Goal: Task Accomplishment & Management: Complete application form

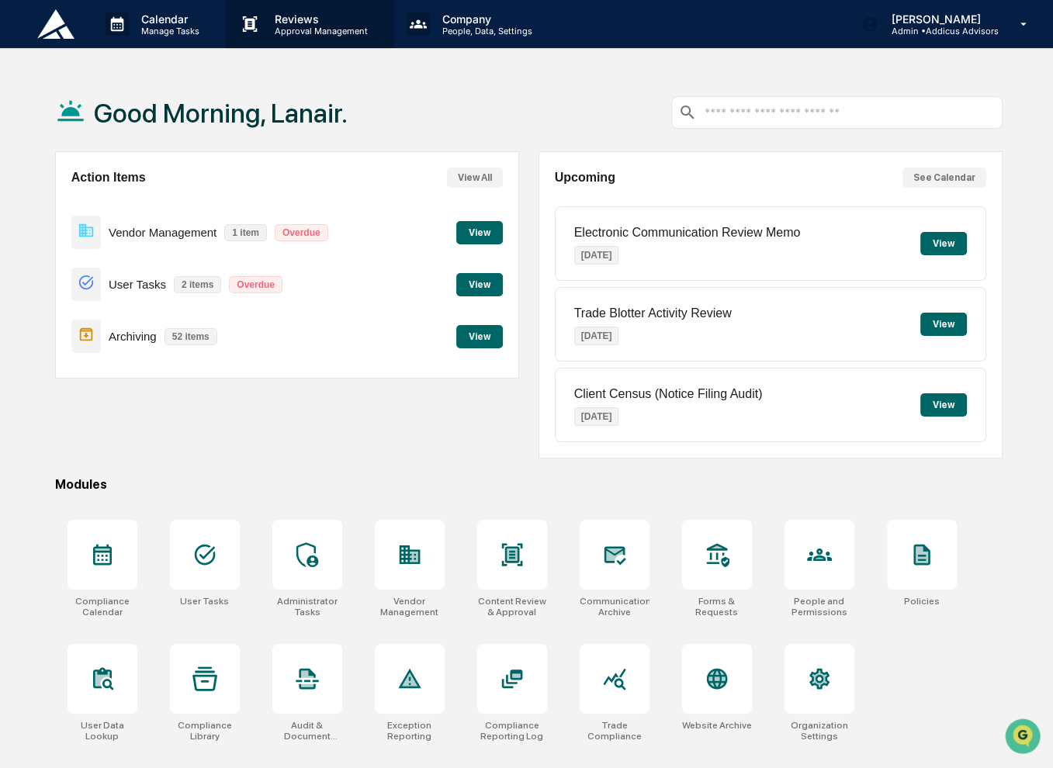
click at [310, 29] on p "Approval Management" at bounding box center [318, 31] width 113 height 11
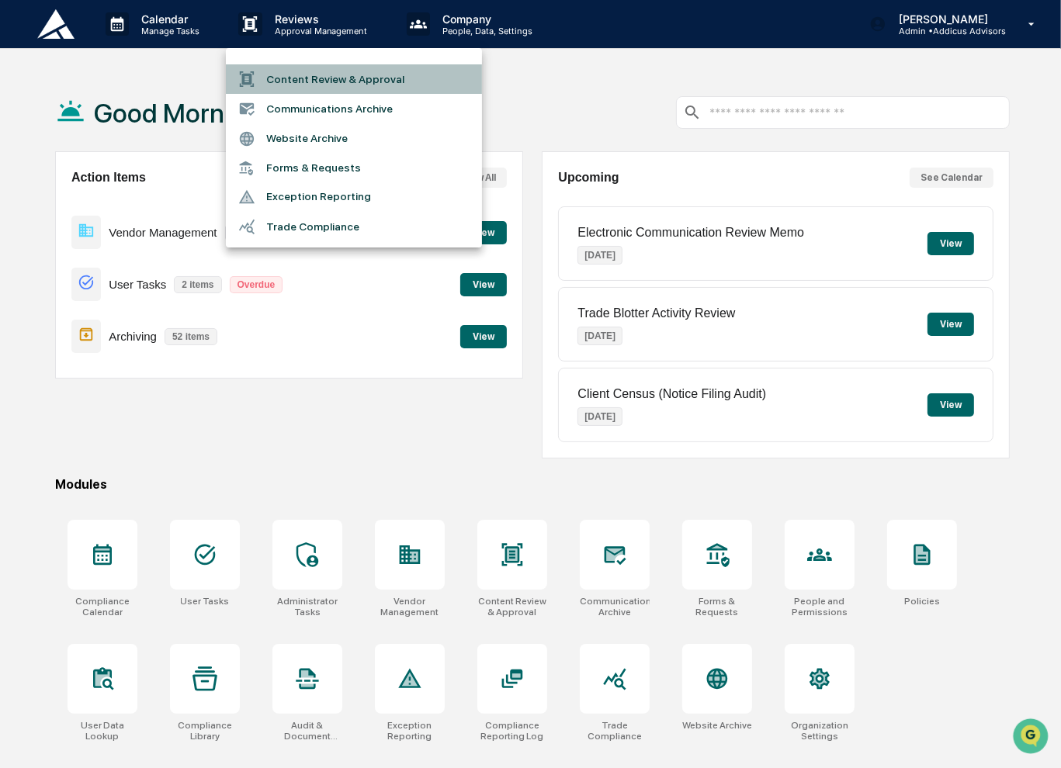
click at [312, 81] on li "Content Review & Approval" at bounding box center [354, 78] width 256 height 29
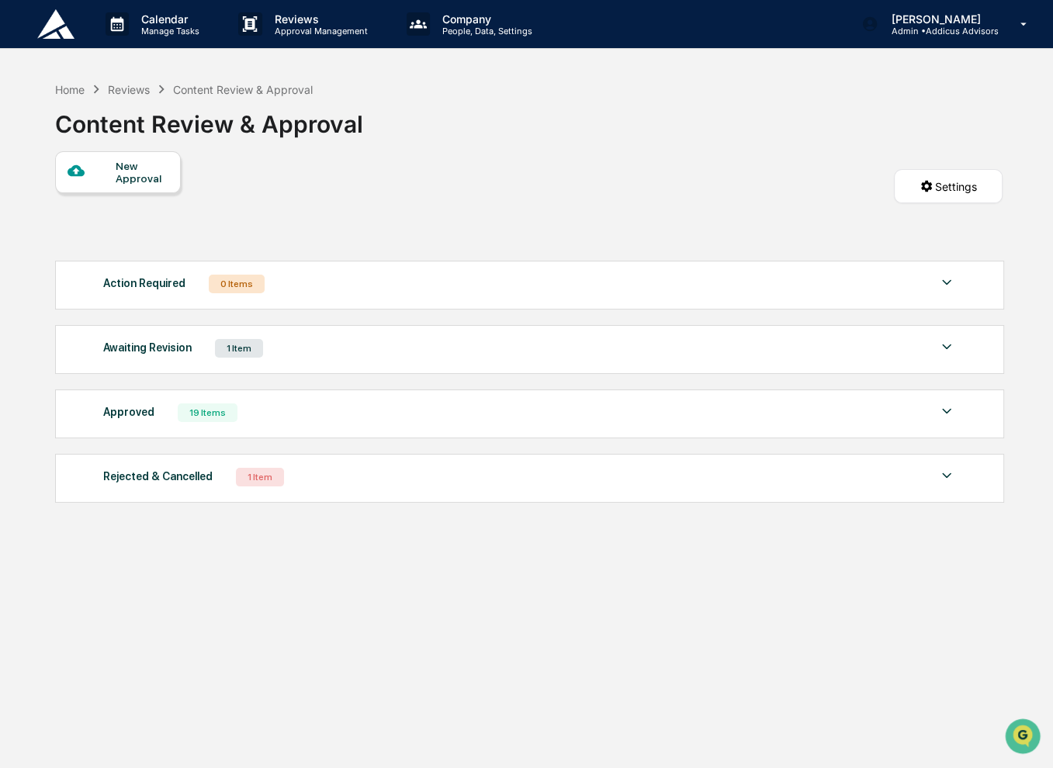
click at [300, 350] on div "Awaiting Revision 1 Item" at bounding box center [529, 349] width 853 height 22
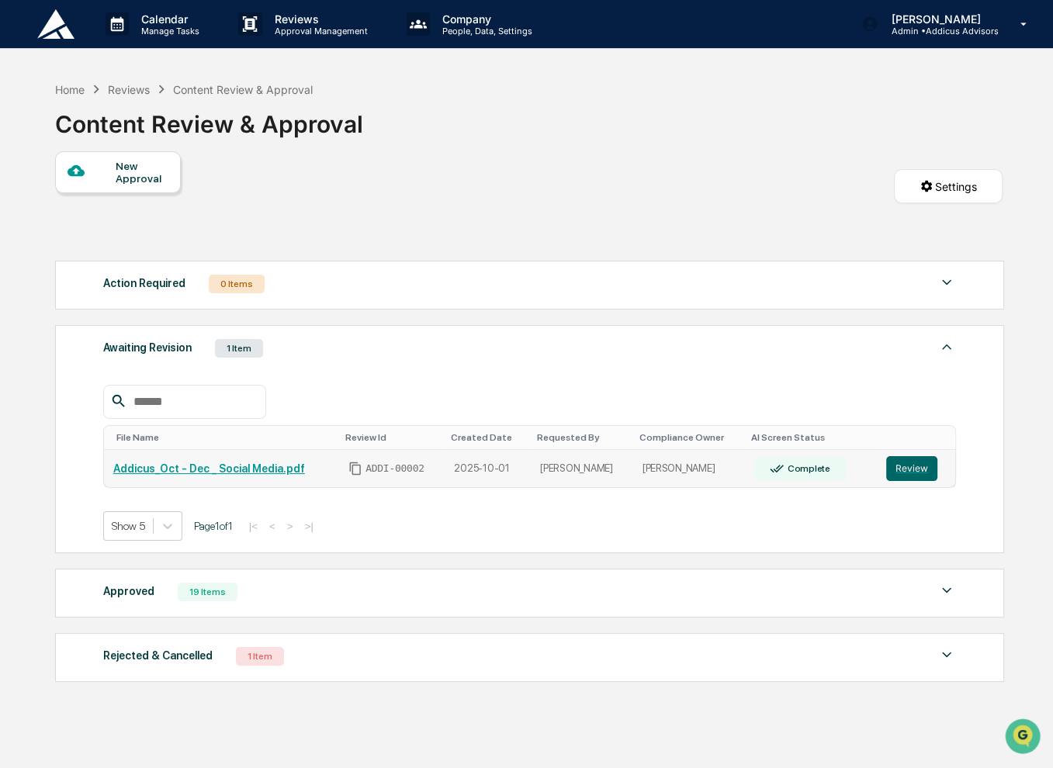
click at [254, 467] on link "Addicus_Oct - Dec _ Social Media.pdf" at bounding box center [209, 468] width 192 height 12
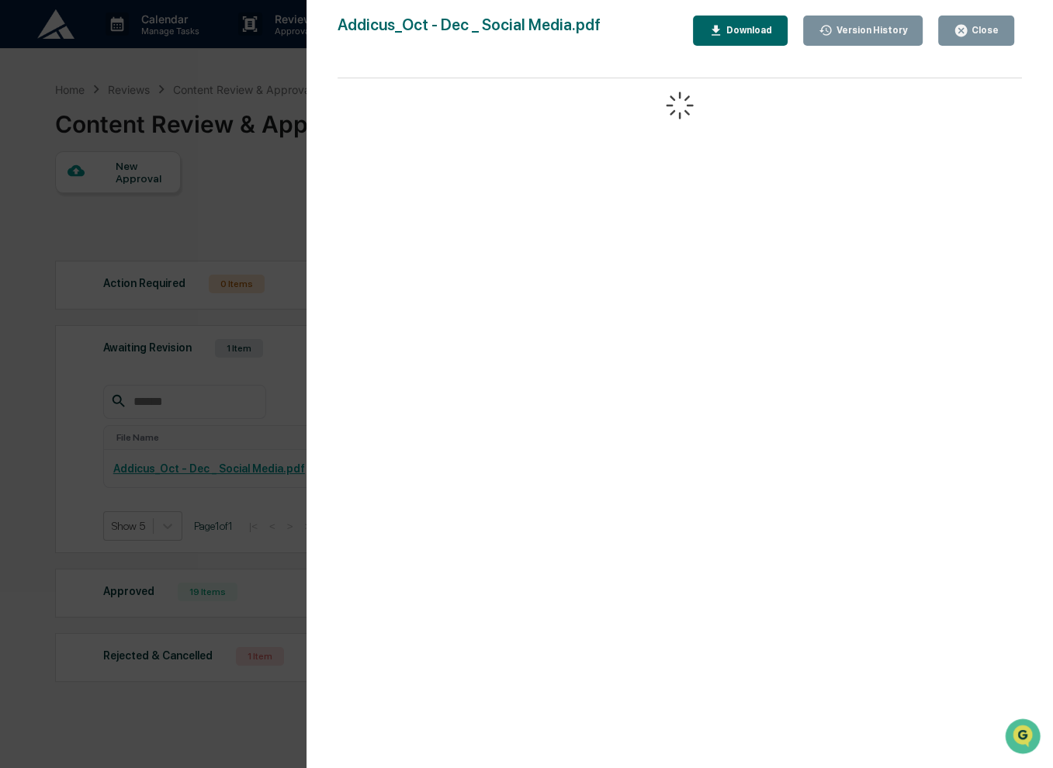
click at [986, 26] on div "Close" at bounding box center [983, 30] width 30 height 11
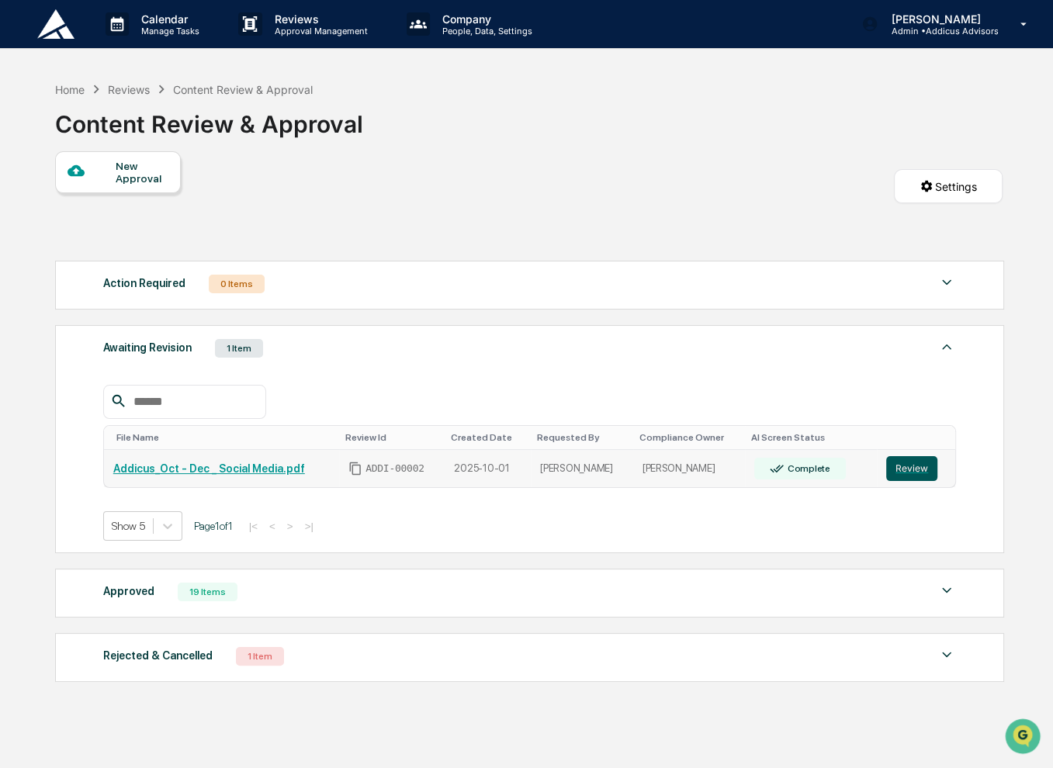
click at [911, 473] on button "Review" at bounding box center [911, 468] width 51 height 25
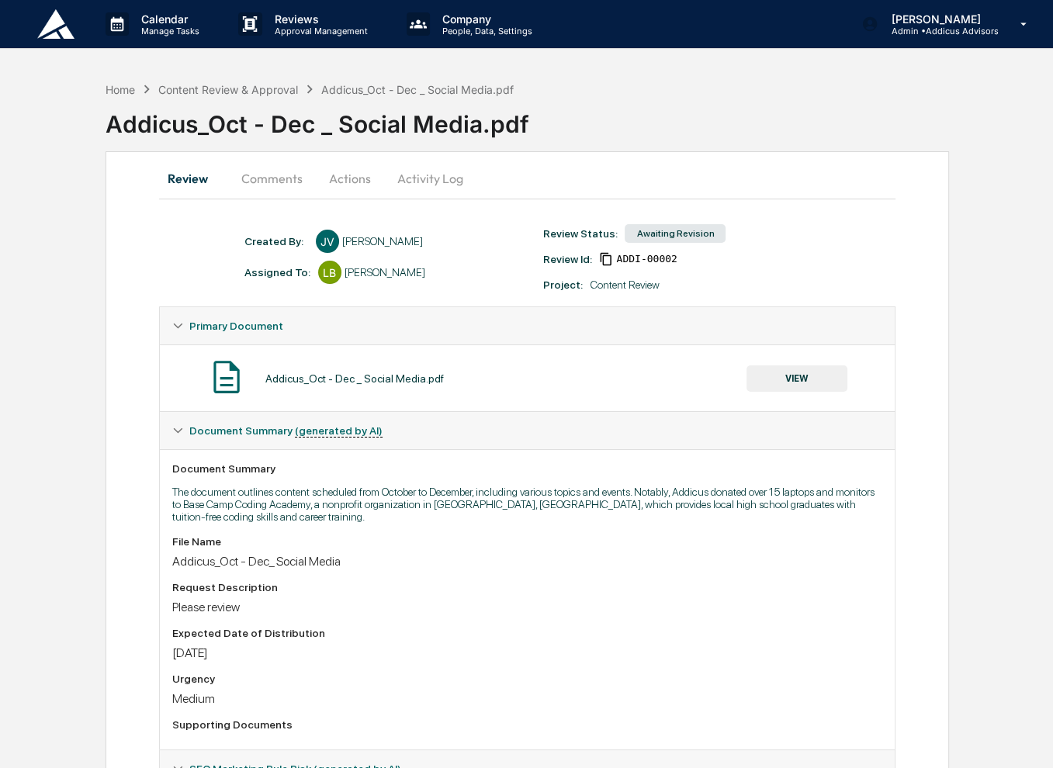
click at [346, 175] on button "Actions" at bounding box center [350, 178] width 70 height 37
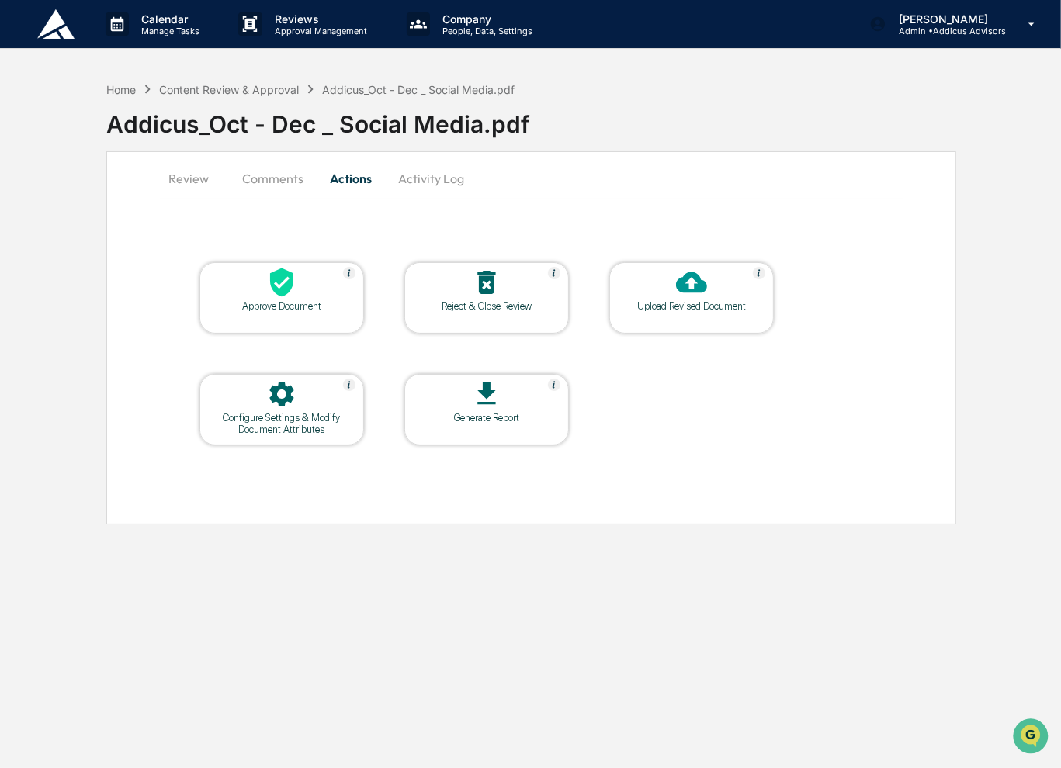
click at [185, 180] on button "Review" at bounding box center [195, 178] width 70 height 37
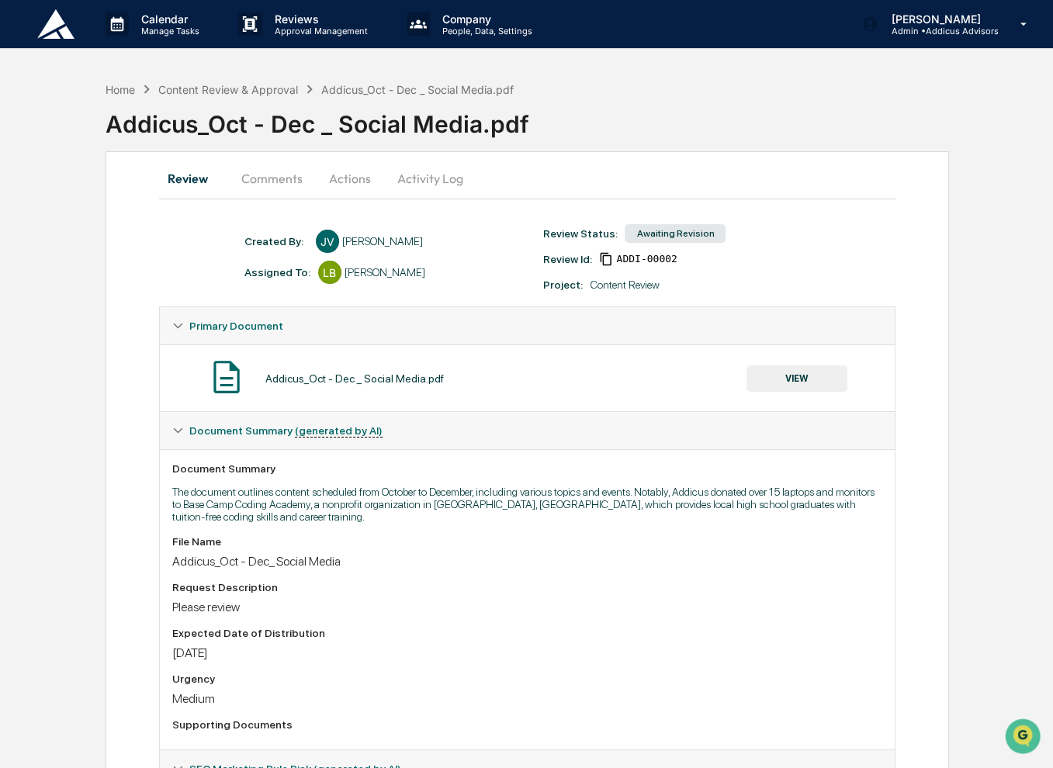
click at [781, 386] on button "VIEW" at bounding box center [796, 378] width 101 height 26
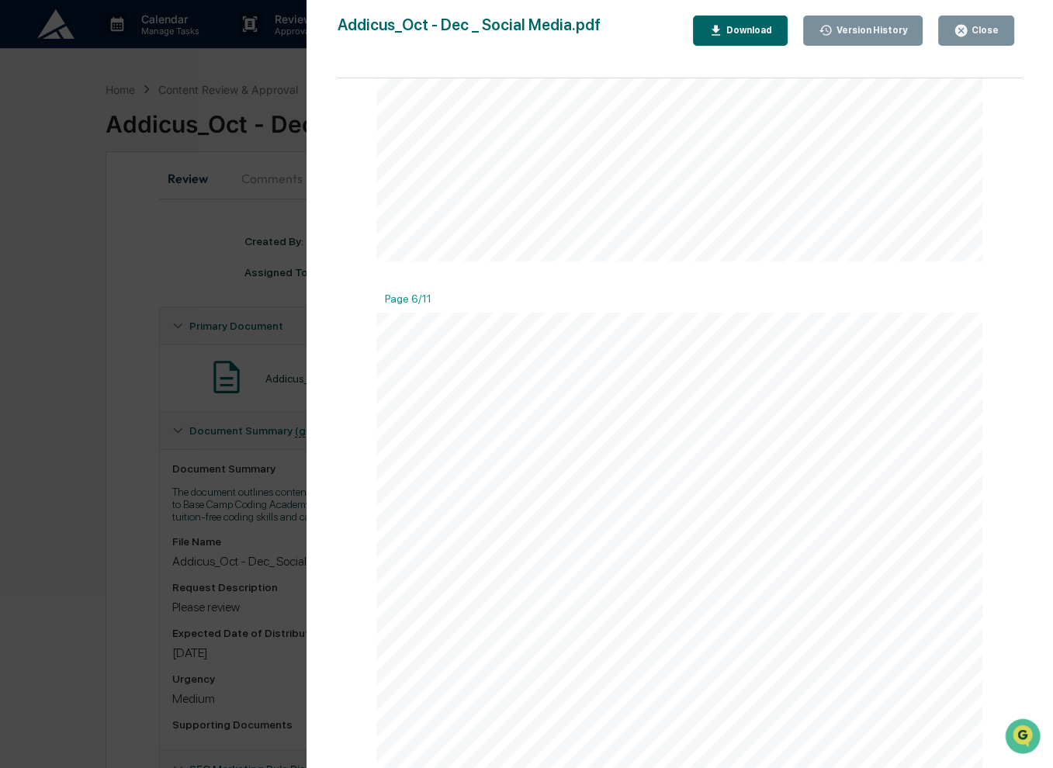
scroll to position [4035, 0]
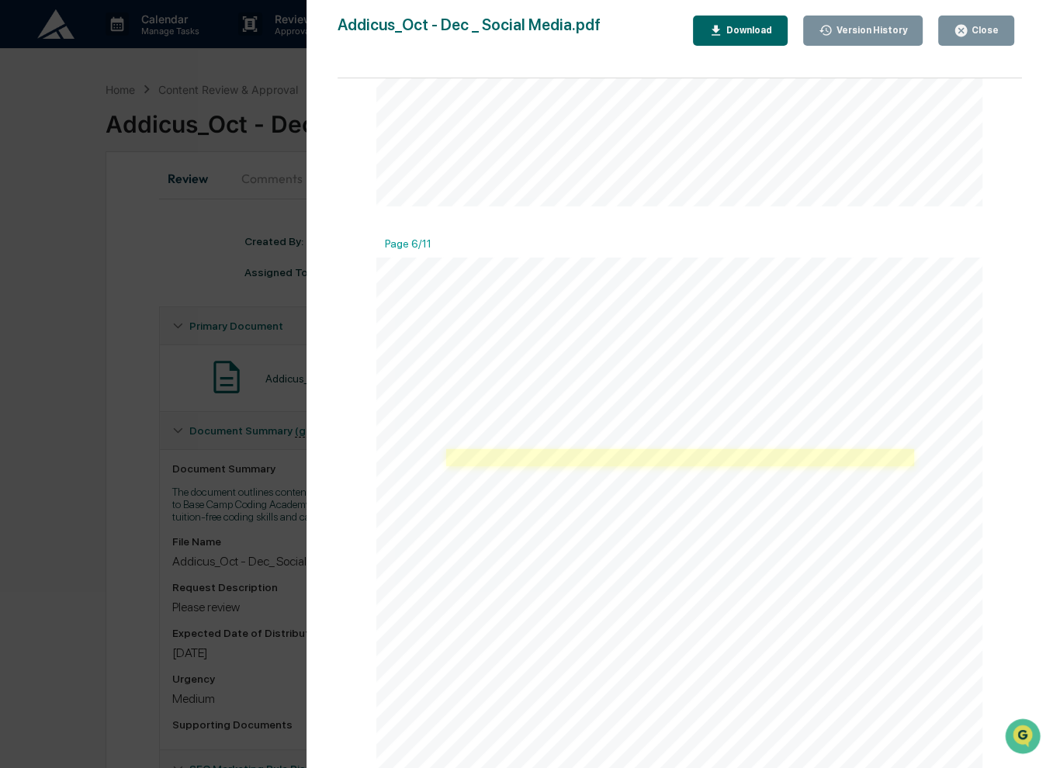
click at [629, 463] on link at bounding box center [680, 457] width 469 height 17
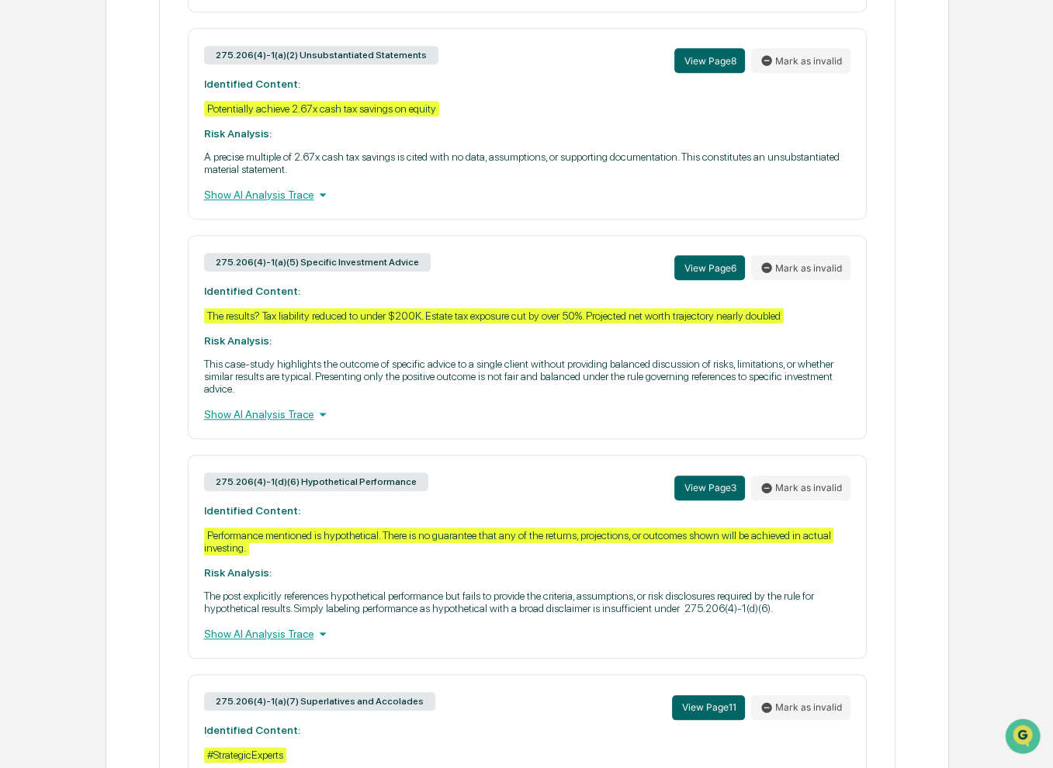
scroll to position [1241, 0]
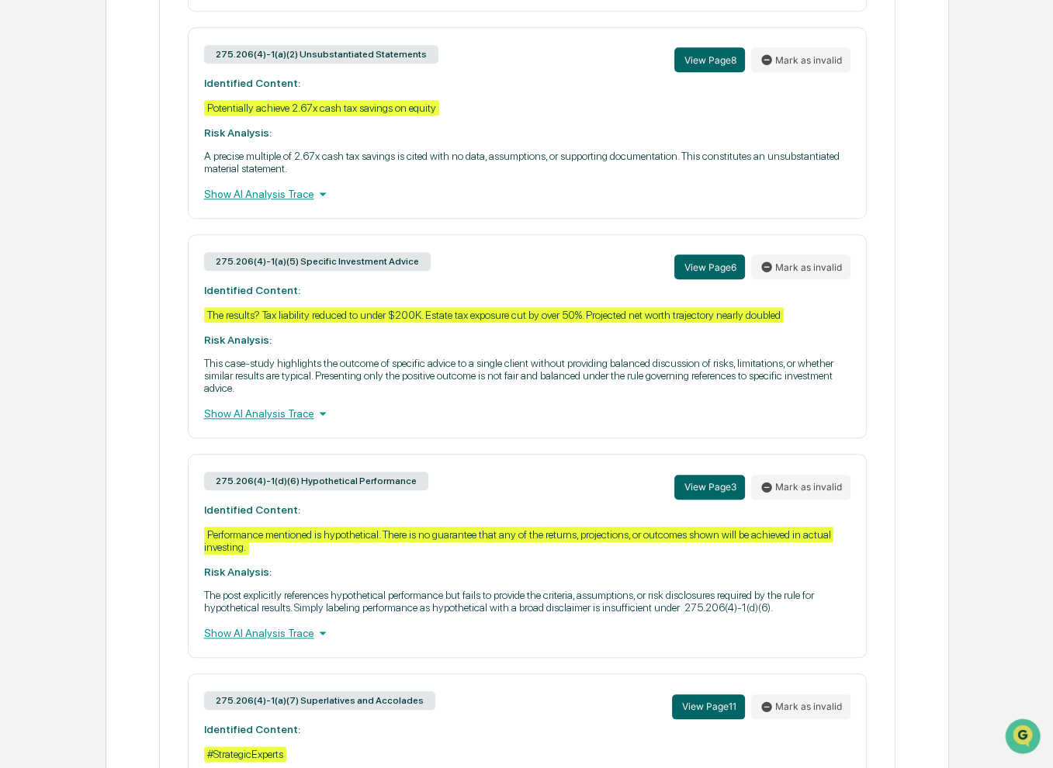
click at [282, 422] on div "Show AI Analysis Trace" at bounding box center [527, 413] width 647 height 17
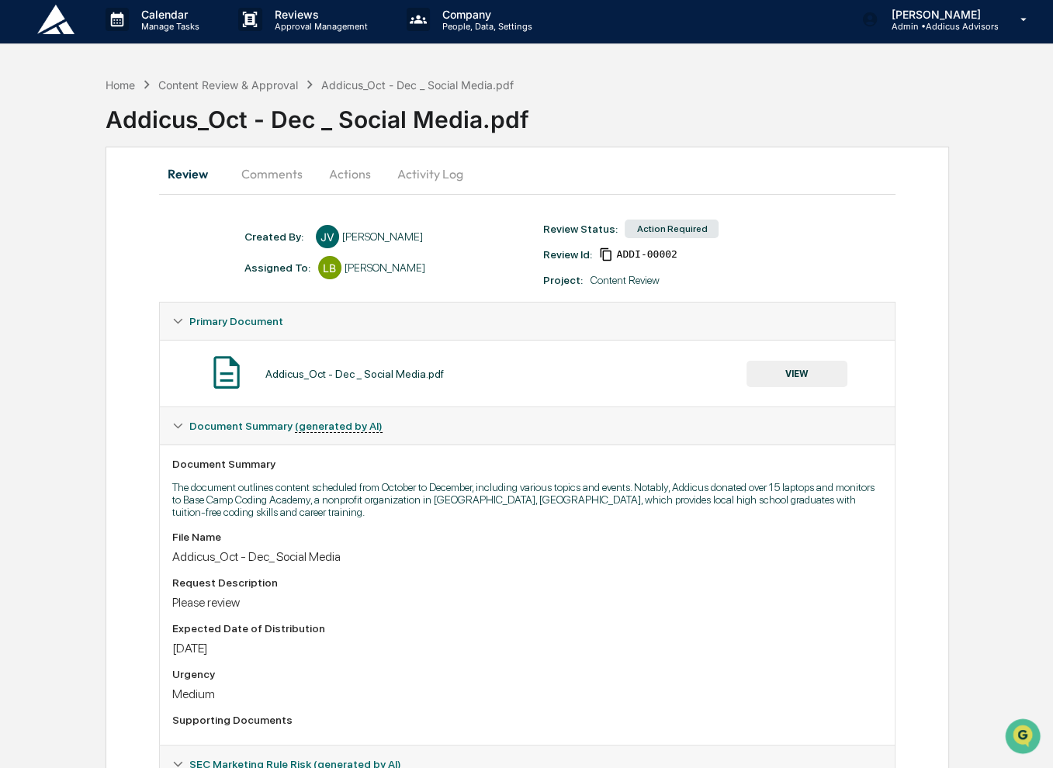
scroll to position [0, 0]
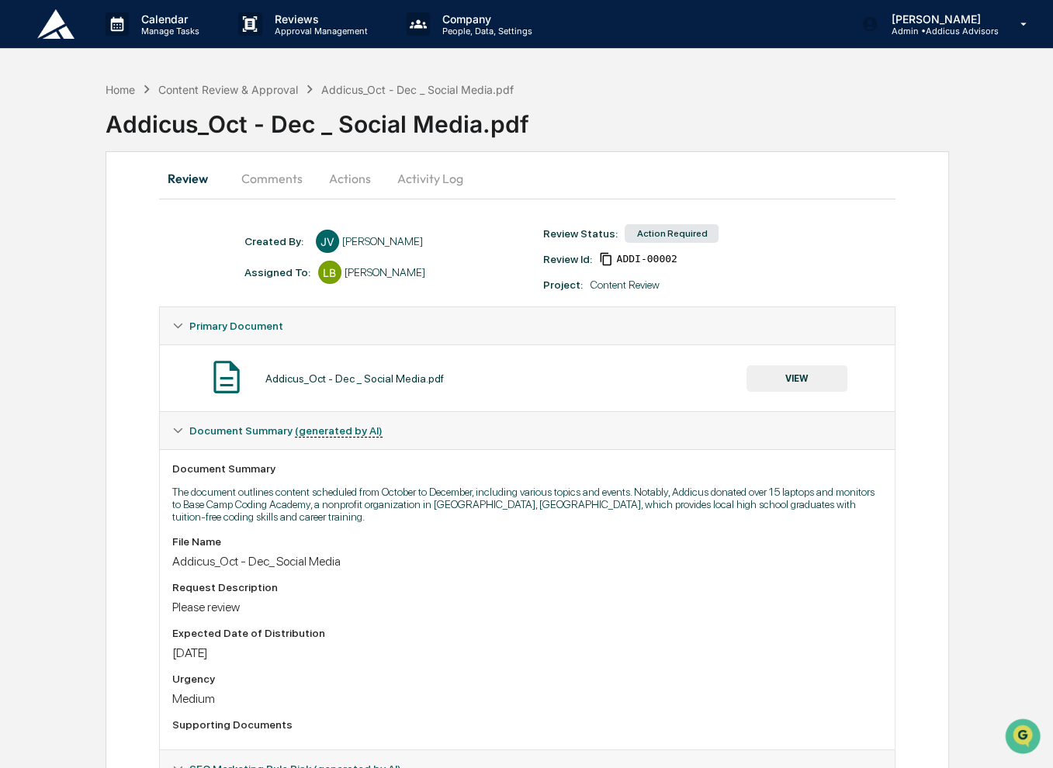
click at [787, 382] on button "VIEW" at bounding box center [796, 378] width 101 height 26
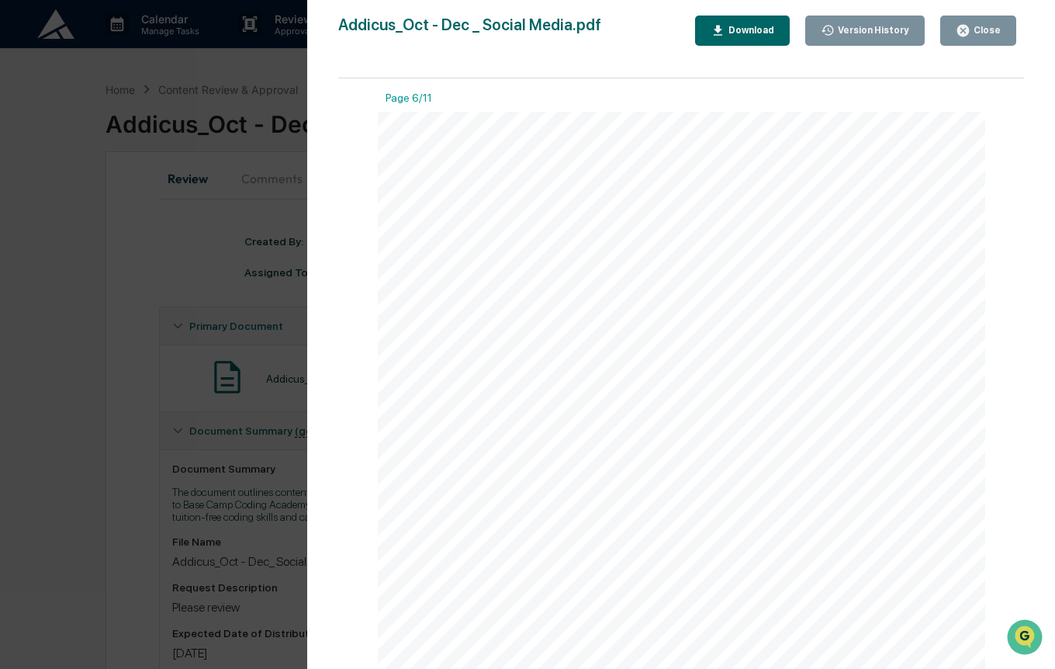
scroll to position [4190, 0]
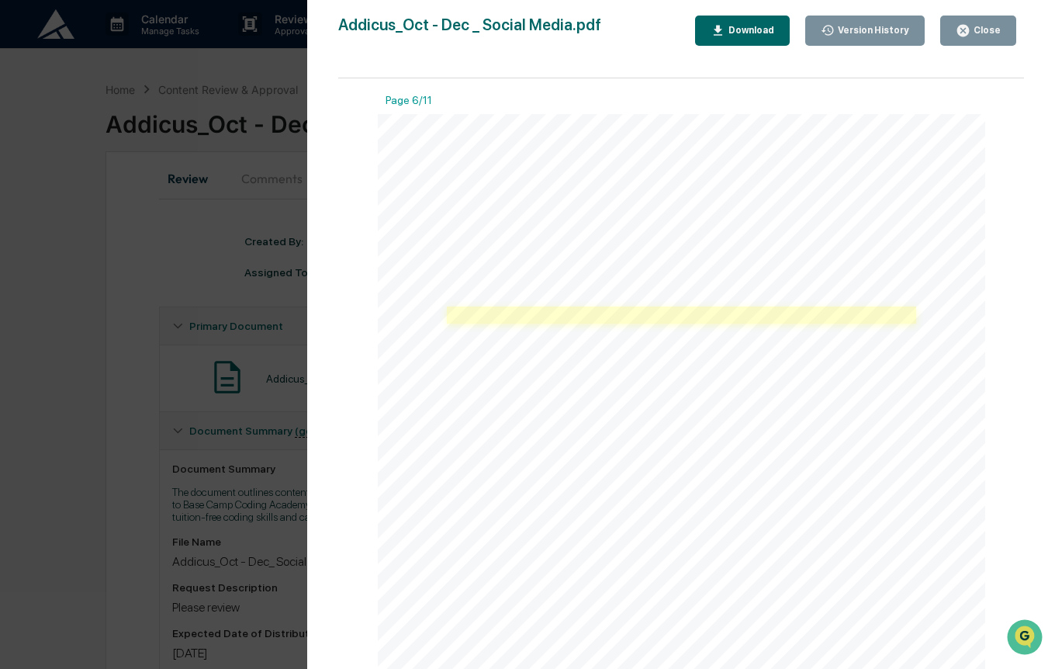
click at [747, 320] on link at bounding box center [681, 314] width 469 height 17
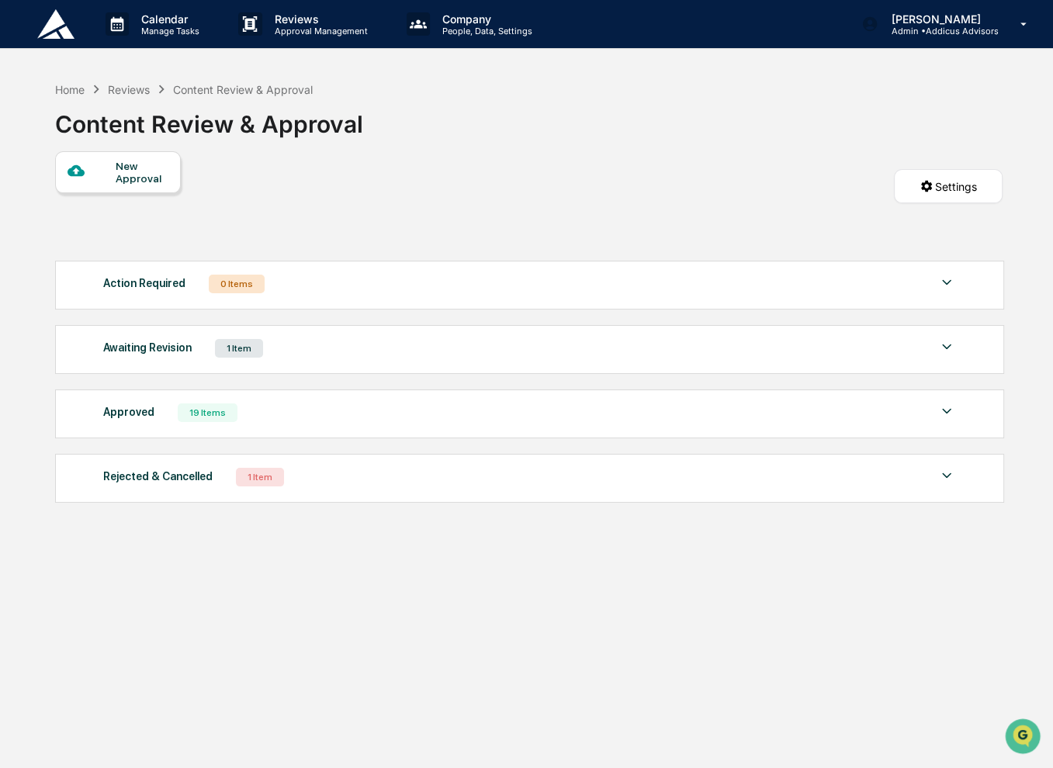
click at [304, 355] on div "Awaiting Revision 1 Item" at bounding box center [529, 349] width 853 height 22
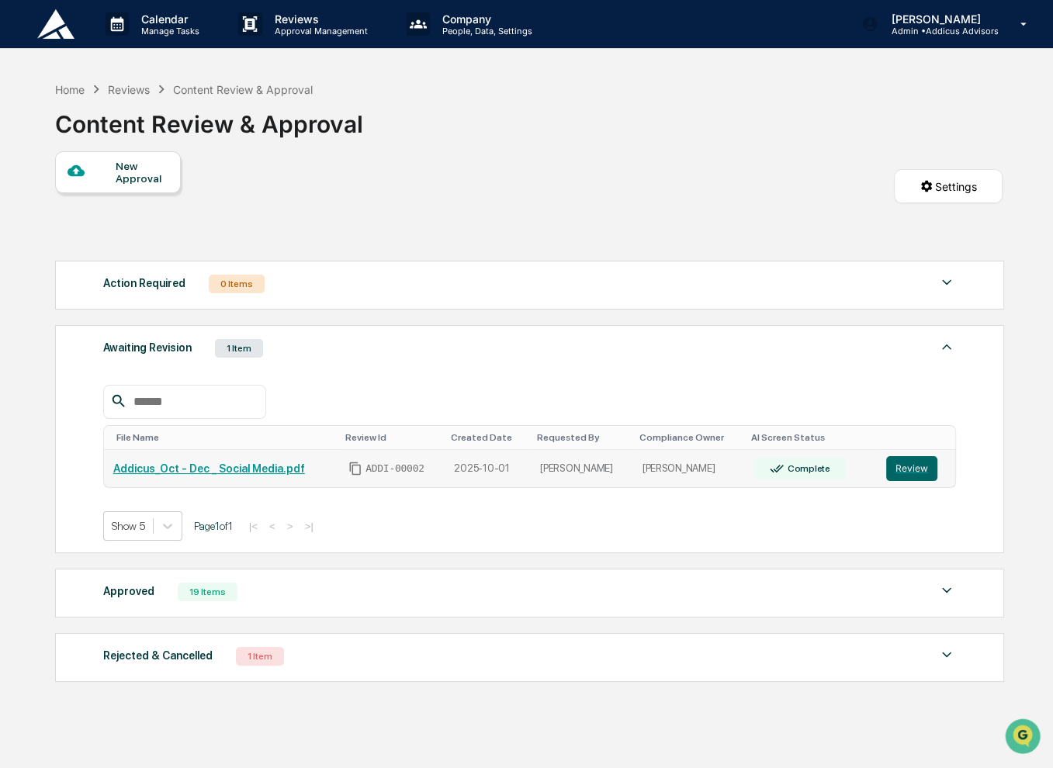
click at [241, 469] on link "Addicus_Oct - Dec _ Social Media.pdf" at bounding box center [209, 468] width 192 height 12
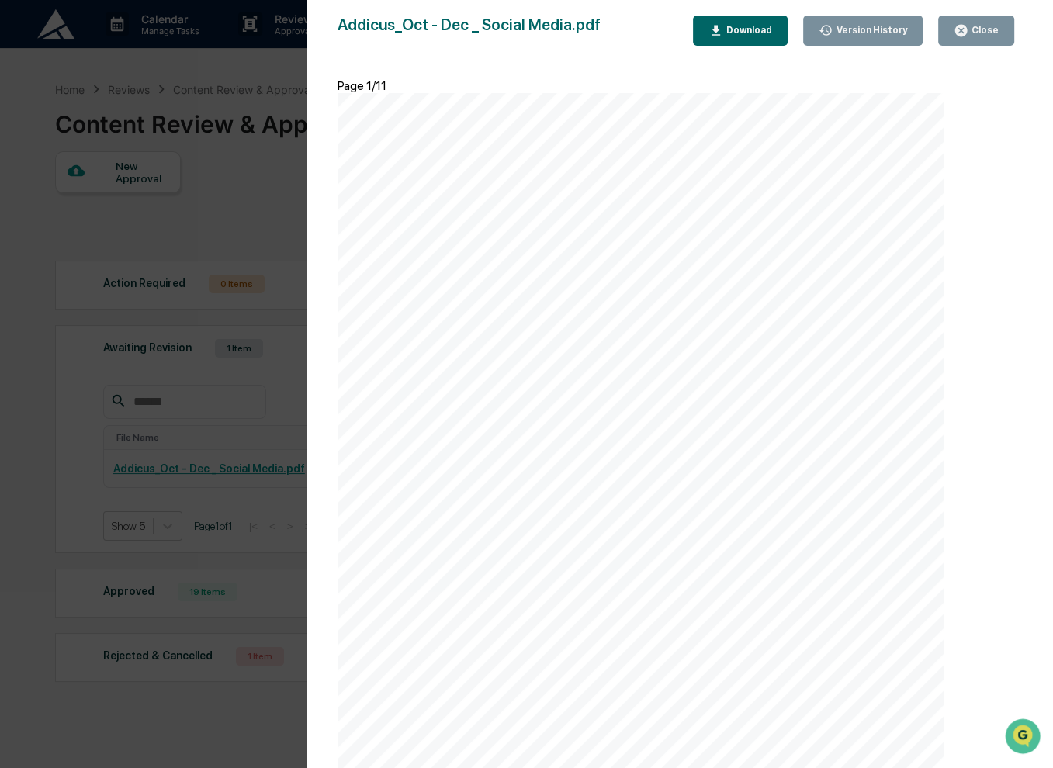
scroll to position [1785, 0]
drag, startPoint x: 444, startPoint y: 196, endPoint x: 841, endPoint y: 244, distance: 400.3
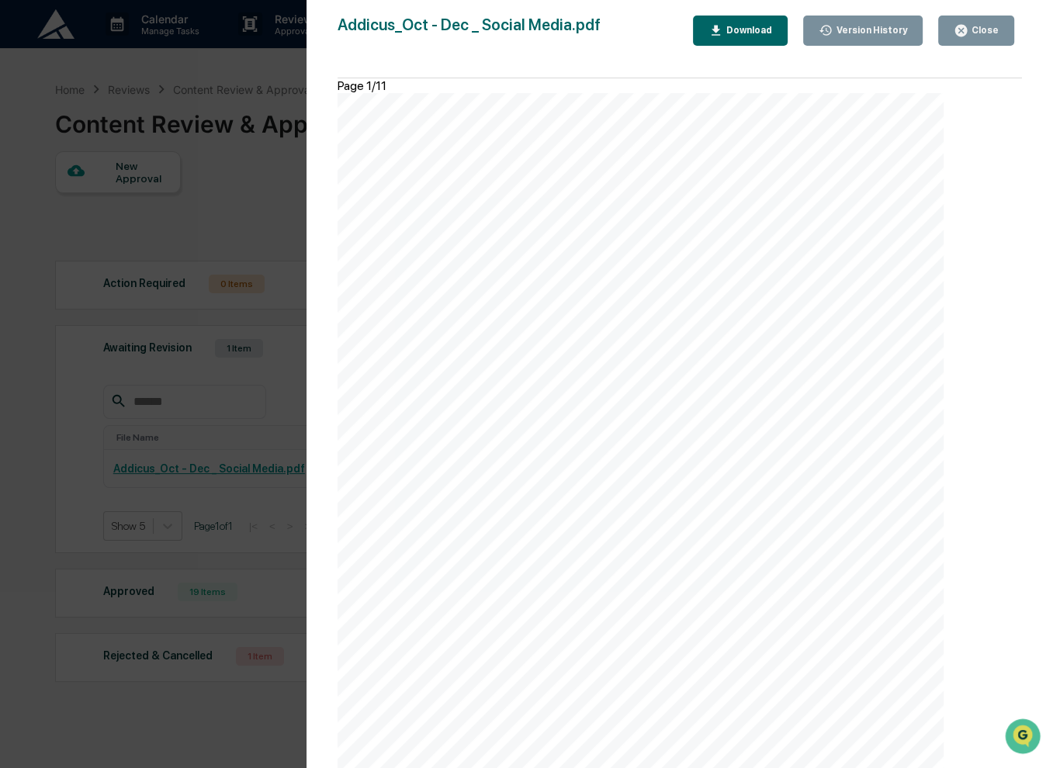
drag, startPoint x: 449, startPoint y: 193, endPoint x: 555, endPoint y: 241, distance: 116.0
drag, startPoint x: 555, startPoint y: 241, endPoint x: 462, endPoint y: 204, distance: 100.3
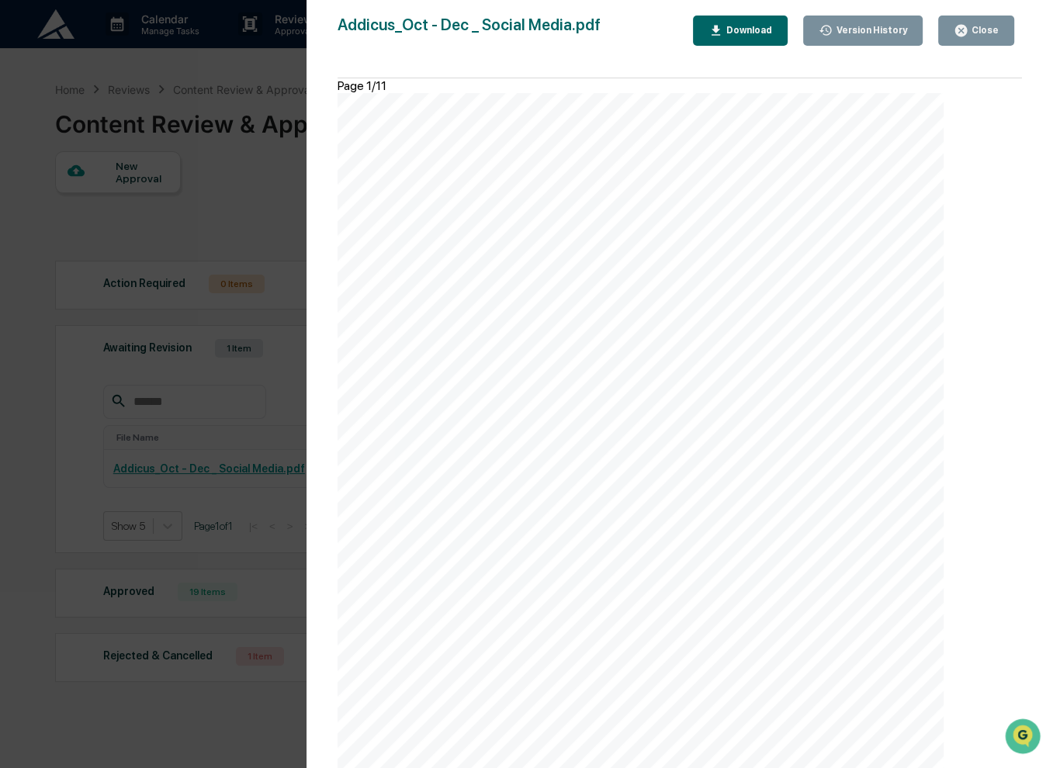
drag, startPoint x: 554, startPoint y: 244, endPoint x: 444, endPoint y: 194, distance: 120.9
copy span "Performance mentioned is hypothetical. There is no guarantee that any of the re…"
click at [214, 210] on div "Version History 10/01/2025, 07:13 PM Jasmine Valdes Addicus_Oct - Dec _ Social …" at bounding box center [526, 384] width 1053 height 768
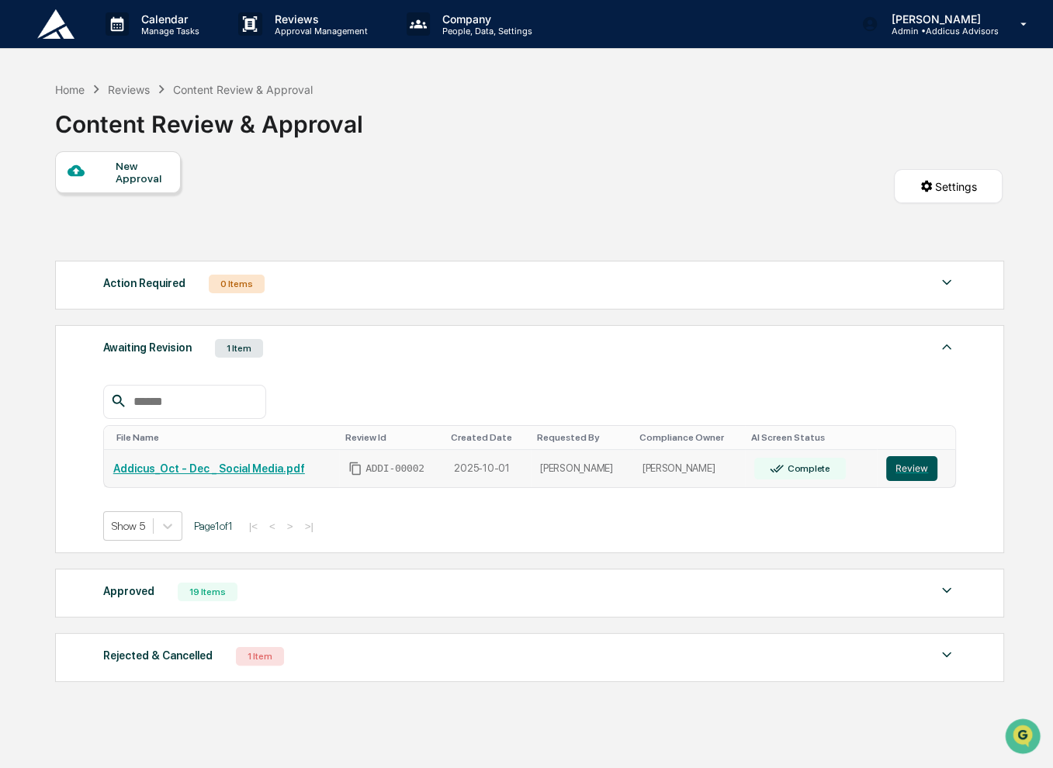
click at [904, 465] on button "Review" at bounding box center [911, 468] width 51 height 25
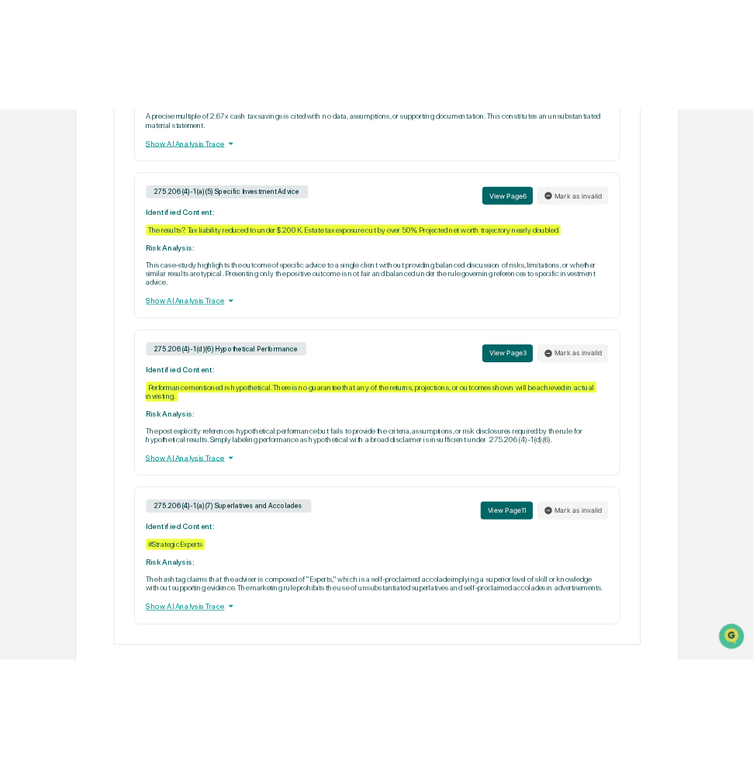
scroll to position [1397, 0]
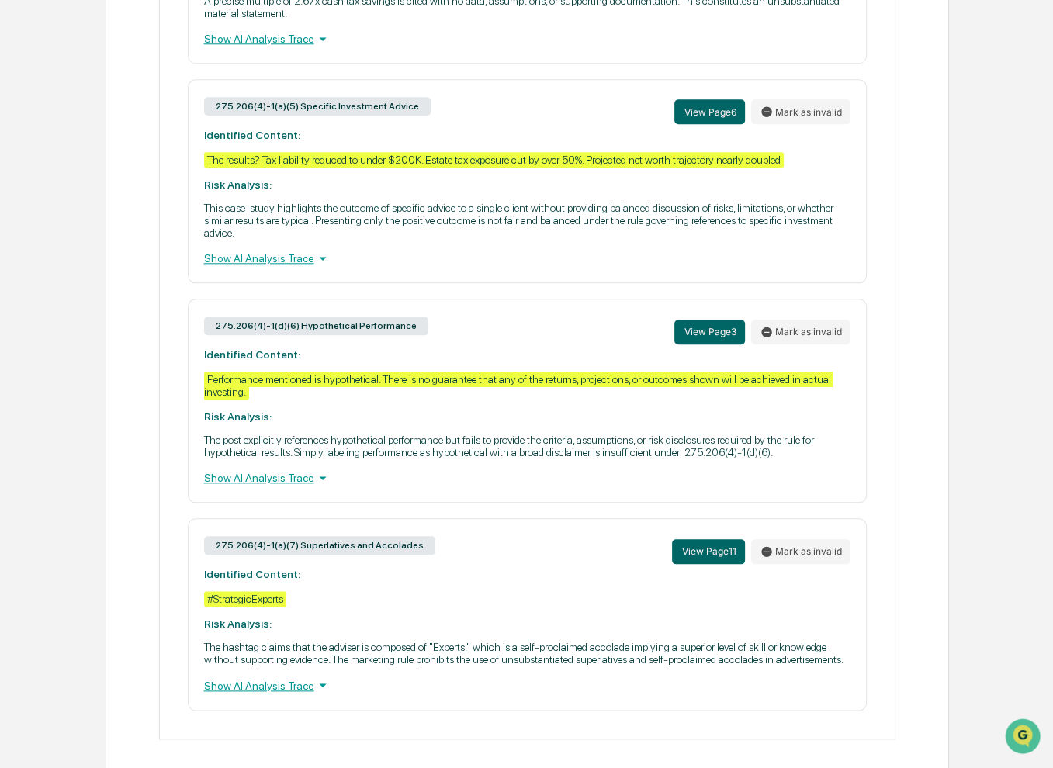
click at [300, 486] on div "Show AI Analysis Trace" at bounding box center [527, 477] width 647 height 17
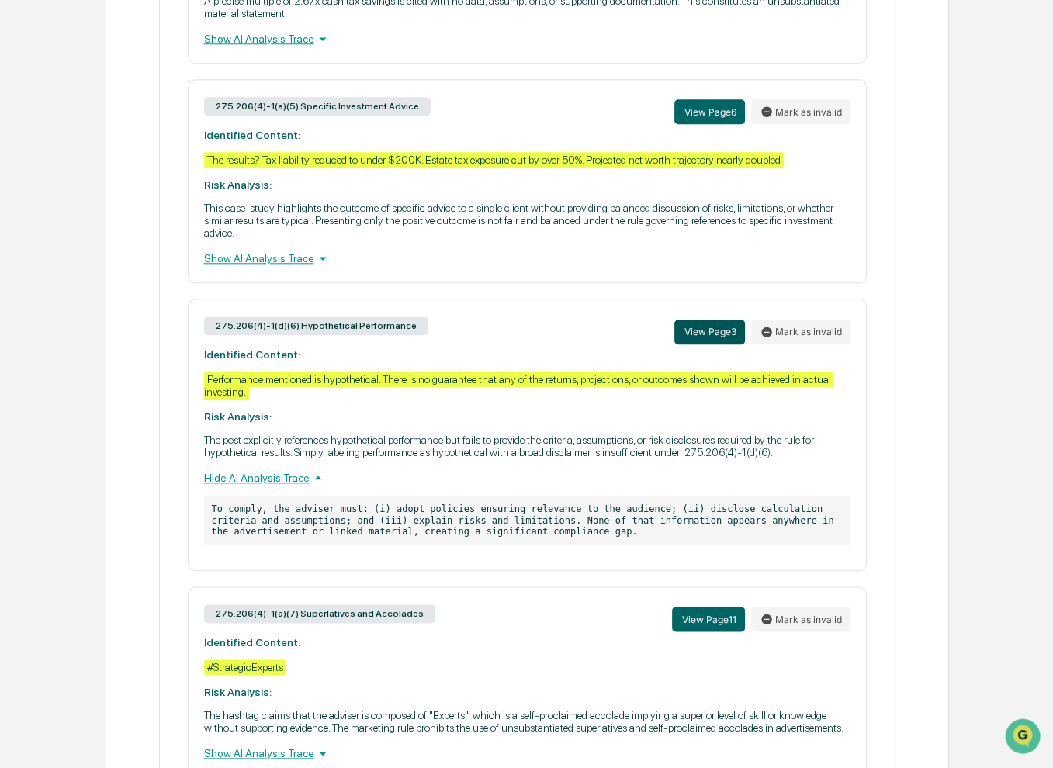
click at [711, 345] on button "View Page 3" at bounding box center [709, 332] width 71 height 25
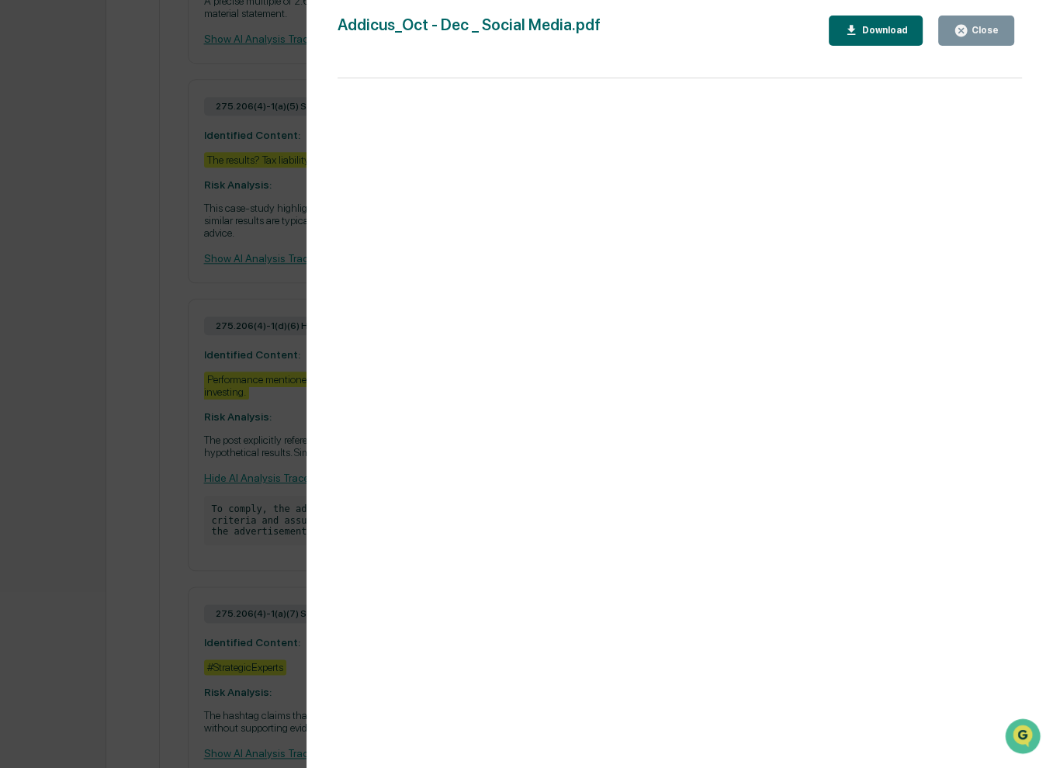
click at [981, 27] on div "Close" at bounding box center [983, 30] width 30 height 11
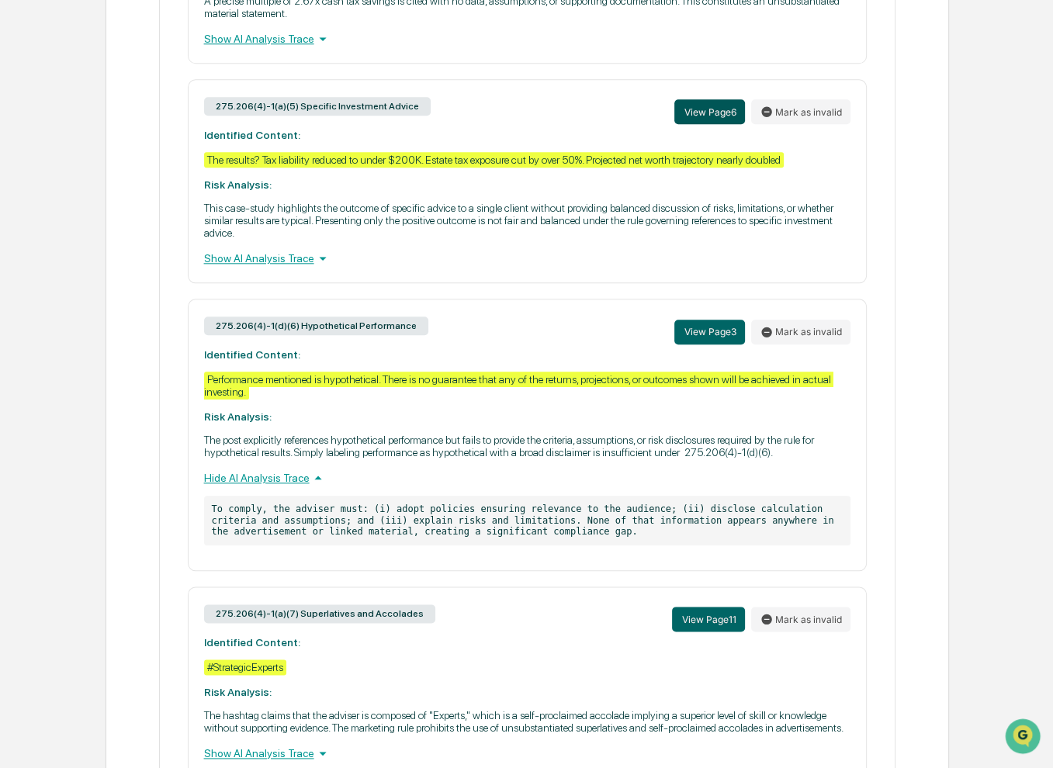
click at [692, 124] on button "View Page 6" at bounding box center [709, 111] width 71 height 25
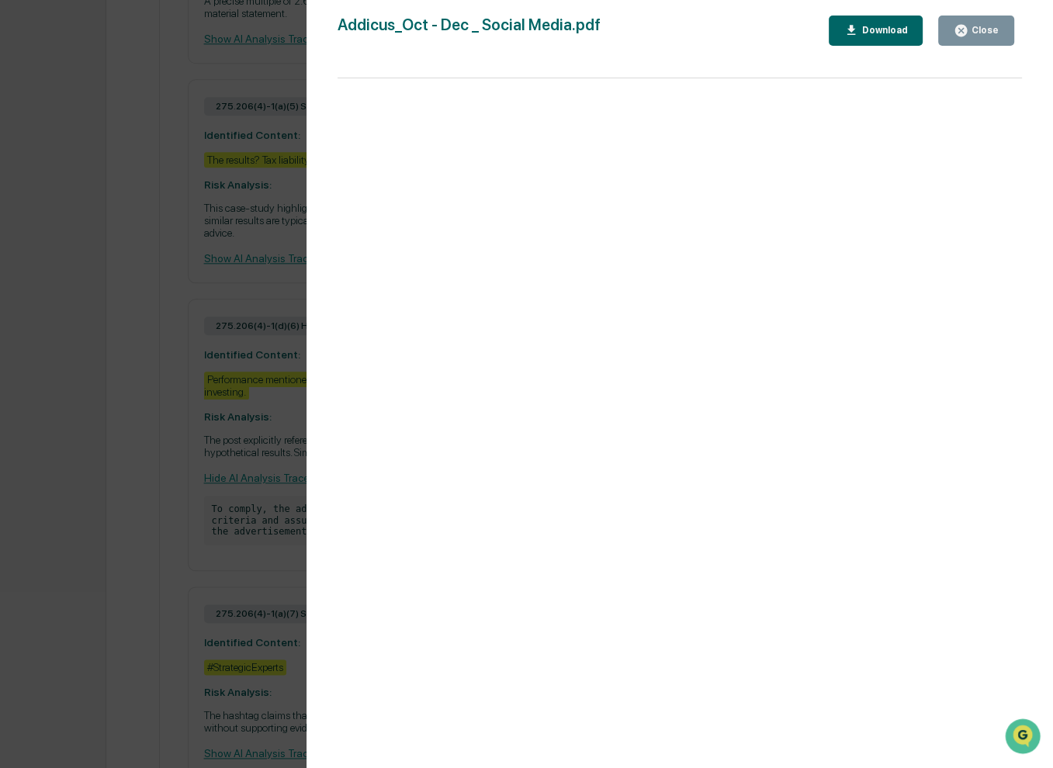
click at [196, 240] on div "Version History 10/01/2025, 07:13 PM Jasmine Valdes Addicus_Oct - Dec _ Social …" at bounding box center [526, 384] width 1053 height 768
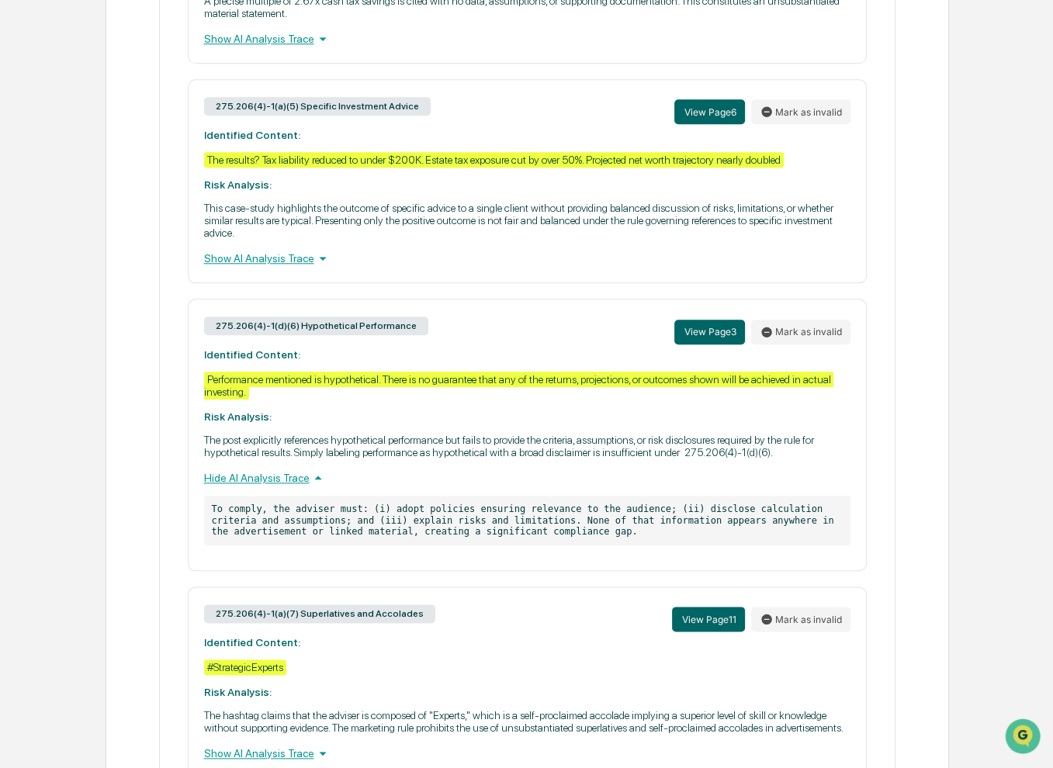
click at [292, 267] on div "Show AI Analysis Trace" at bounding box center [527, 258] width 647 height 17
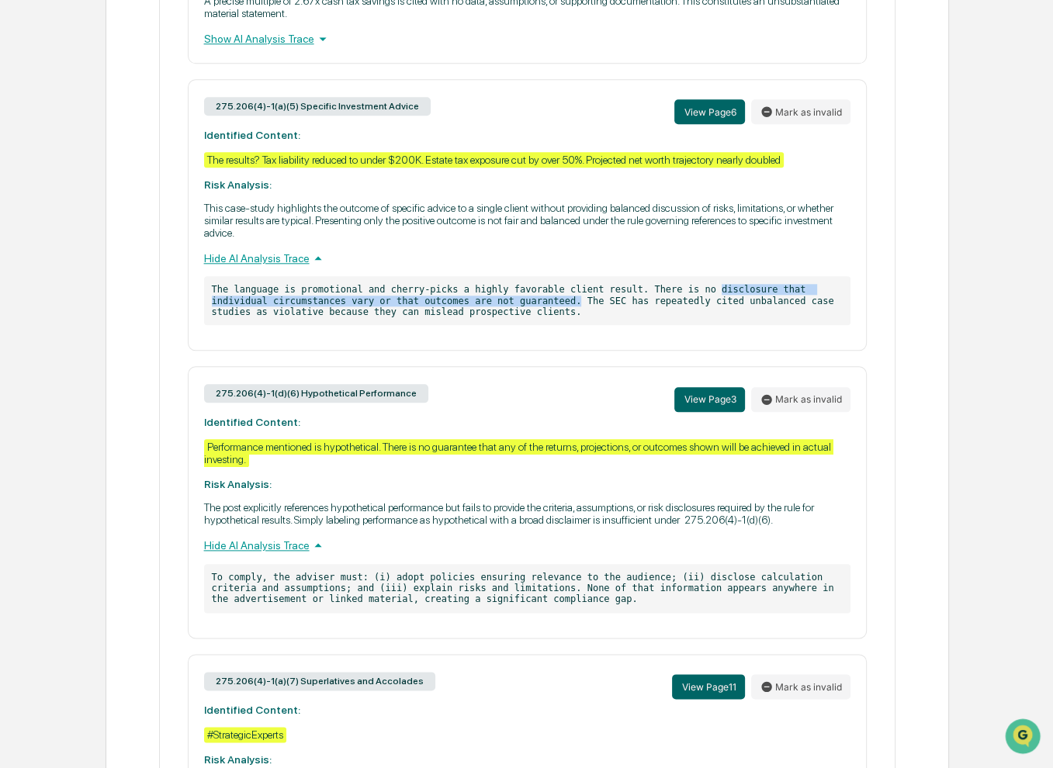
drag, startPoint x: 493, startPoint y: 330, endPoint x: 675, endPoint y: 312, distance: 183.2
click at [675, 312] on p "The language is promotional and cherry-picks a highly favorable client result. …" at bounding box center [527, 300] width 647 height 49
copy p "disclosure that individual circumstances vary or that outcomes are not guarante…"
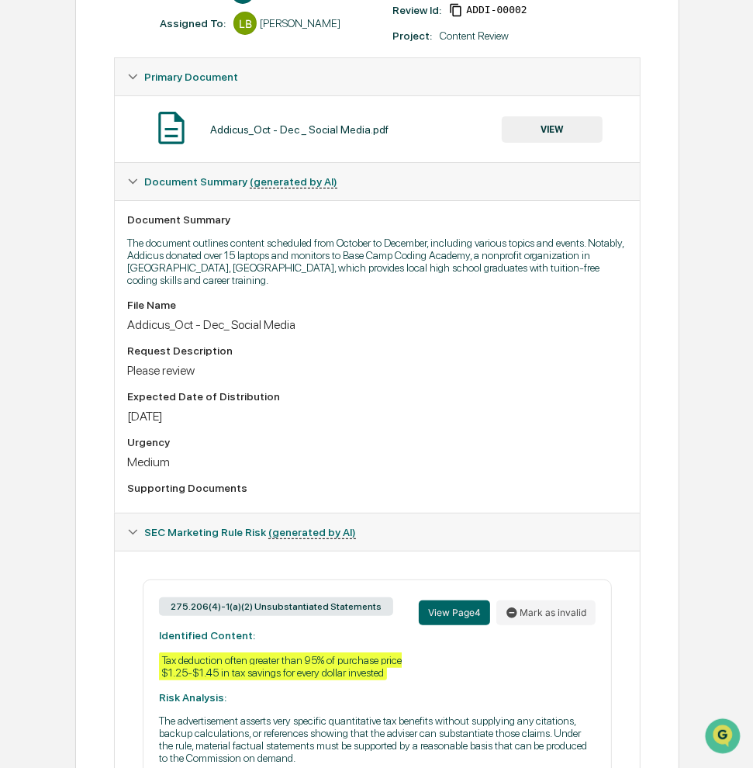
scroll to position [0, 0]
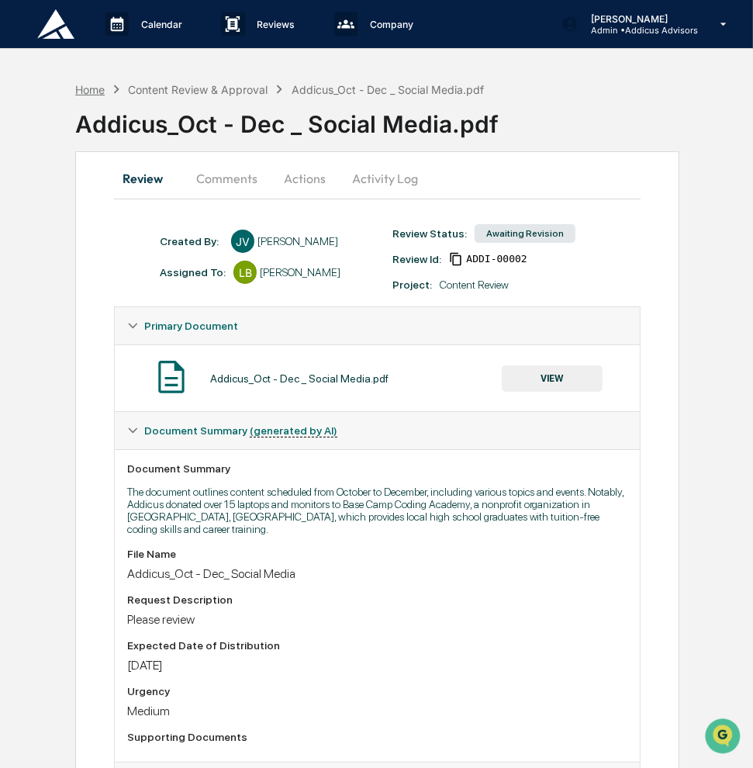
click at [98, 86] on div "Home" at bounding box center [89, 89] width 29 height 13
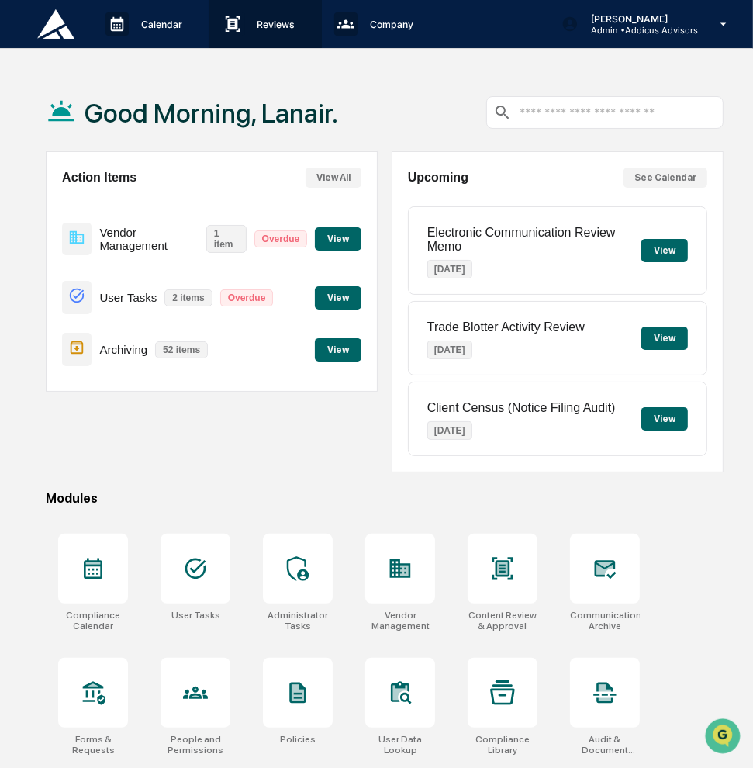
click at [243, 41] on div "Reviews Approval Management" at bounding box center [265, 24] width 113 height 48
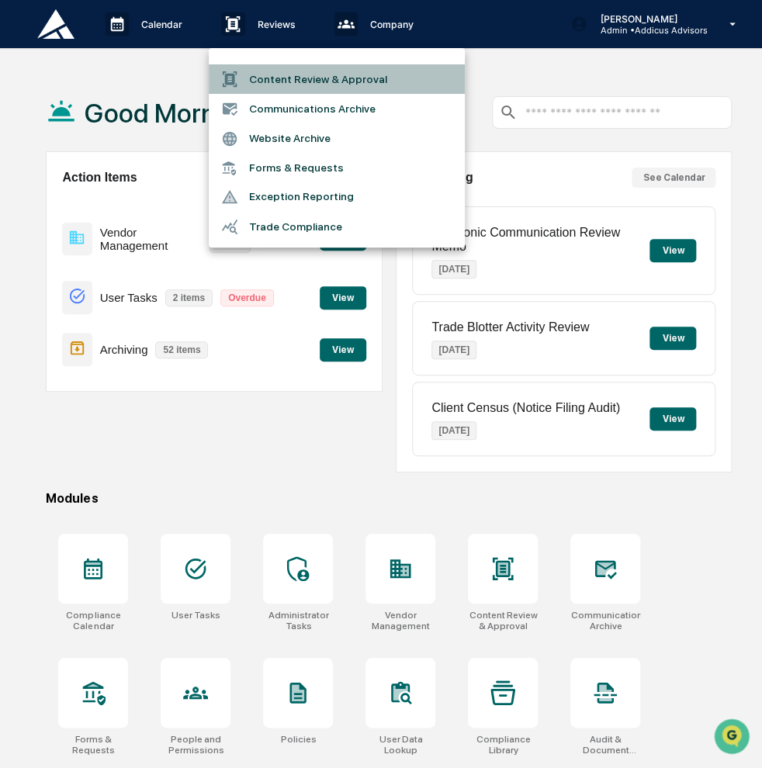
click at [258, 85] on li "Content Review & Approval" at bounding box center [337, 78] width 256 height 29
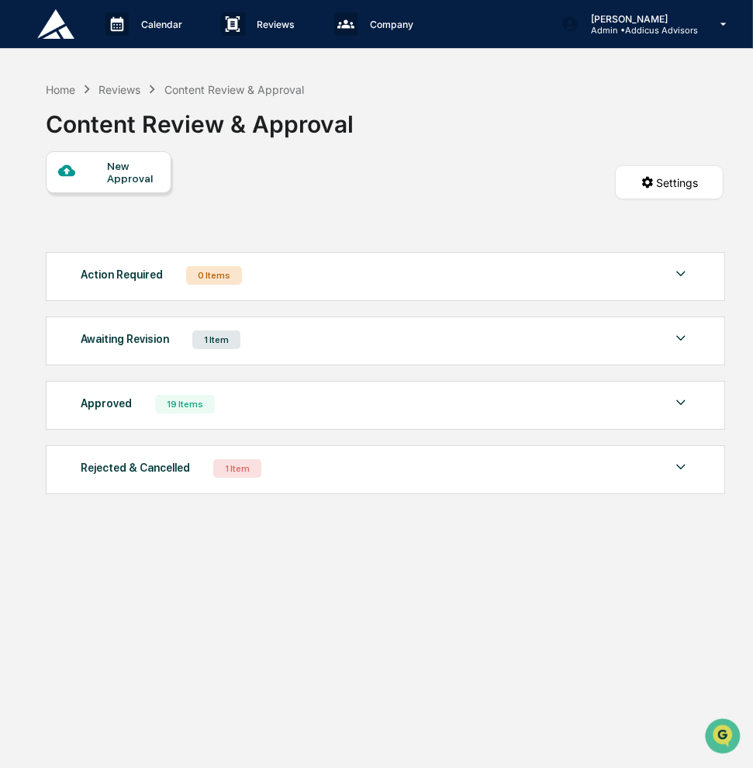
click at [308, 331] on div "Awaiting Revision 1 Item" at bounding box center [386, 340] width 611 height 22
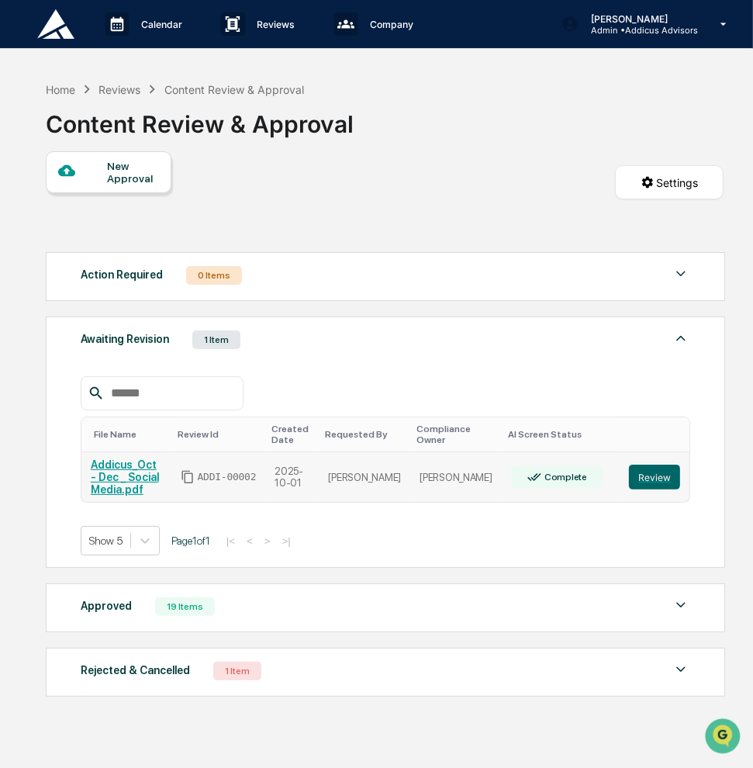
click at [149, 473] on link "Addicus_Oct - Dec _ Social Media.pdf" at bounding box center [125, 477] width 68 height 37
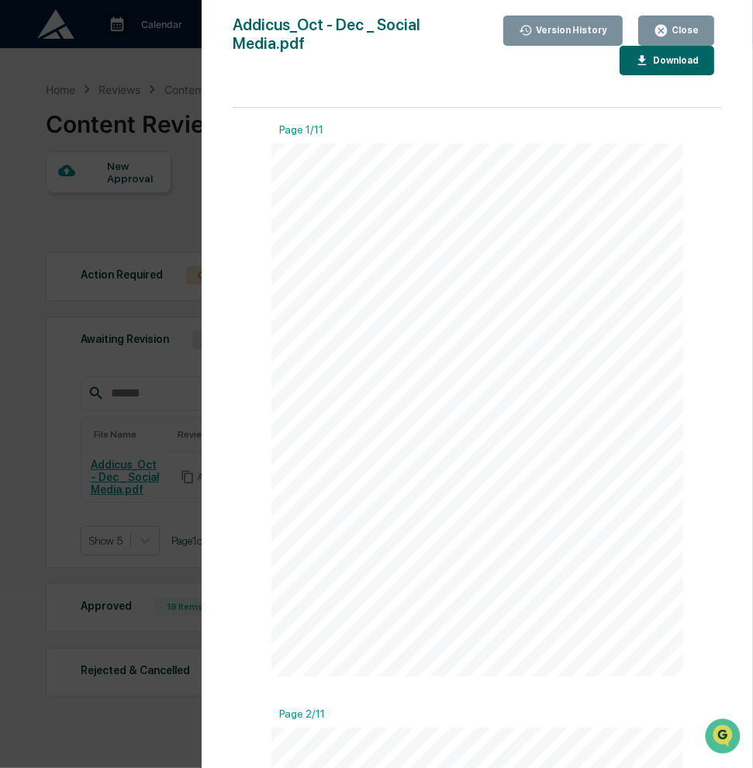
click at [9, 289] on div "Version History 10/01/2025, 07:13 PM Jasmine Valdes Addicus_Oct - Dec _ Social …" at bounding box center [376, 384] width 753 height 768
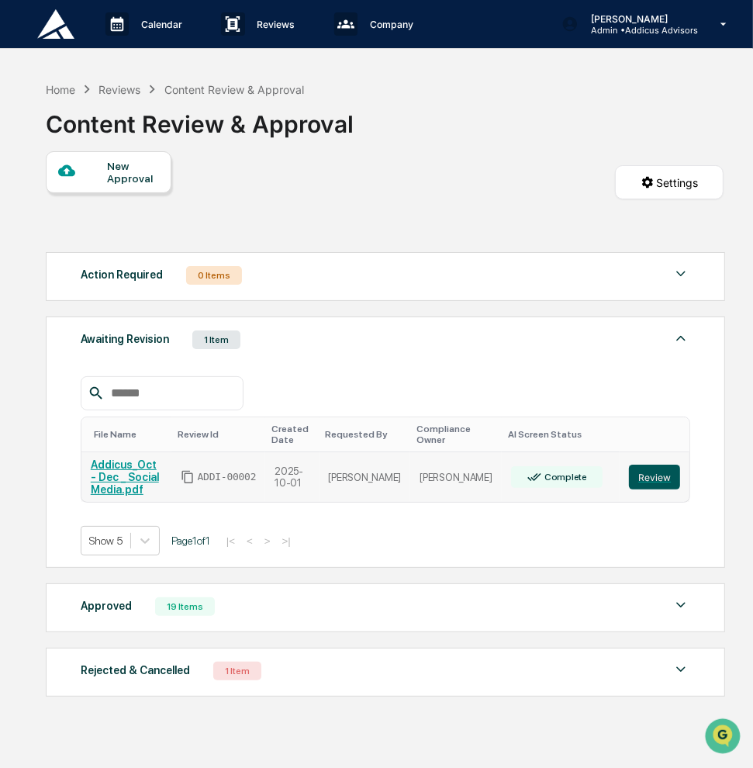
click at [661, 476] on button "Review" at bounding box center [654, 477] width 51 height 25
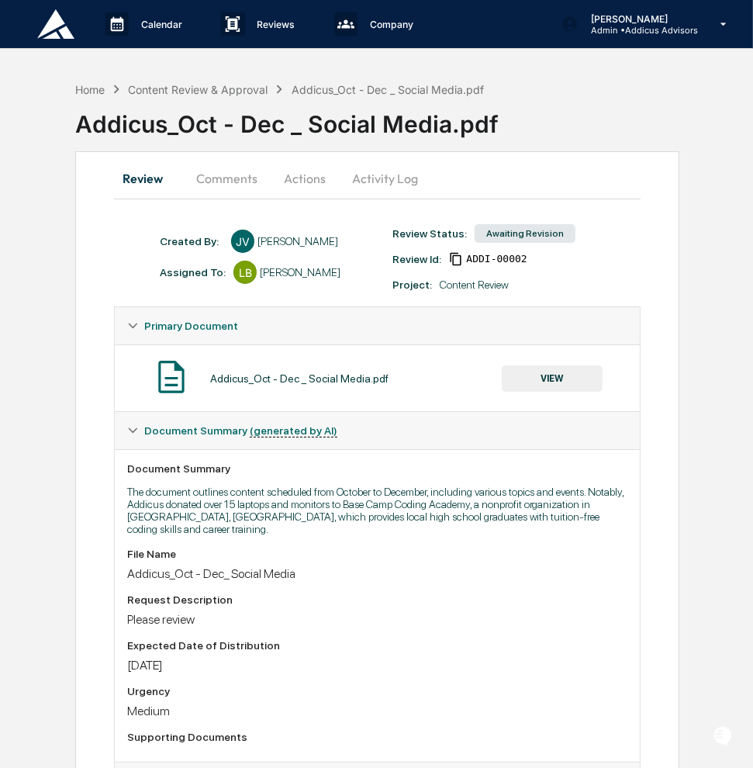
click at [329, 172] on button "Actions" at bounding box center [305, 178] width 70 height 37
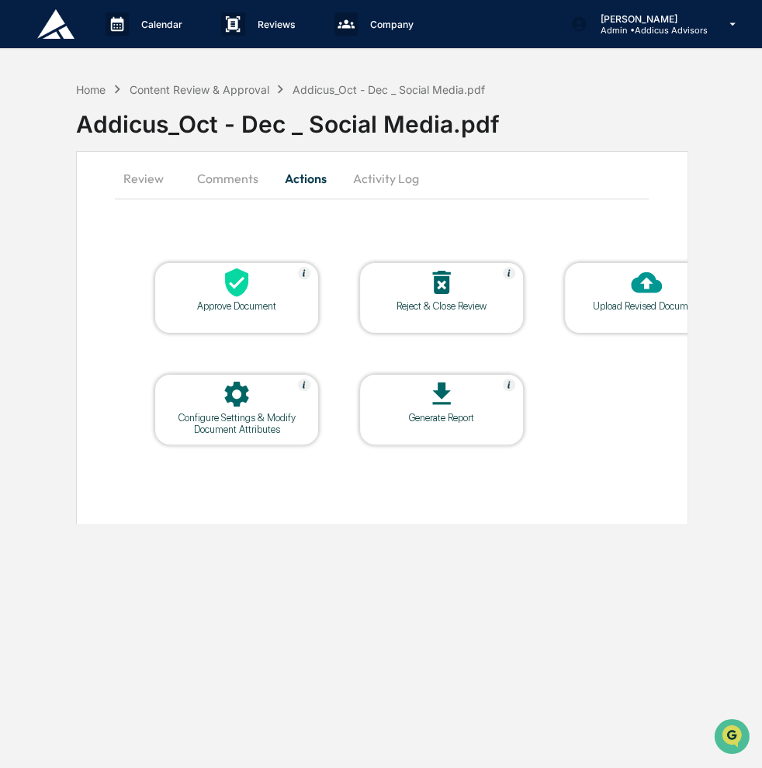
click at [230, 177] on button "Comments" at bounding box center [228, 178] width 86 height 37
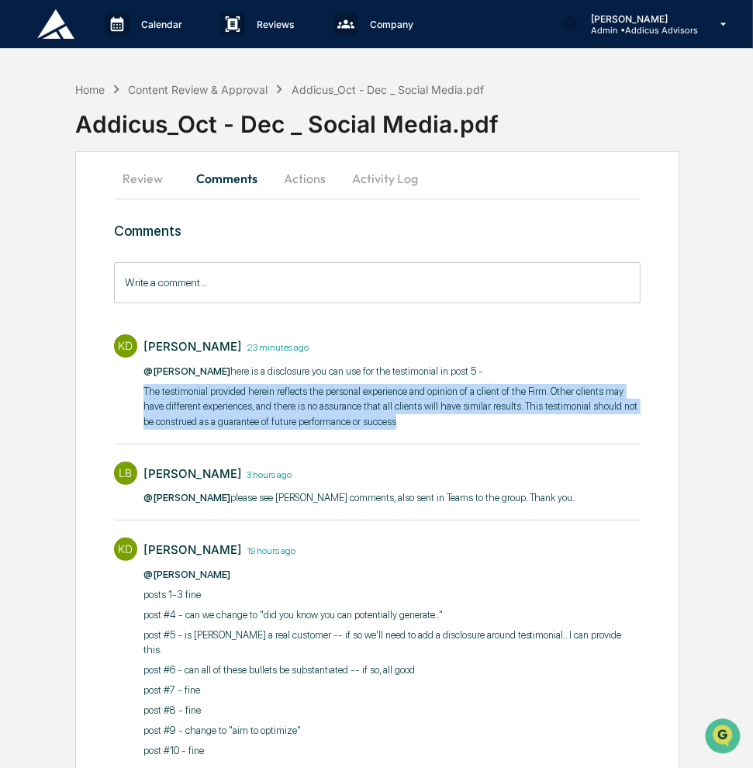
drag, startPoint x: 398, startPoint y: 421, endPoint x: 138, endPoint y: 395, distance: 261.2
click at [138, 395] on div "KD [PERSON_NAME] 23 minutes ago @[PERSON_NAME] here is a disclosure you can use…" at bounding box center [378, 381] width 528 height 108
copy p "The testimonial provided herein reflects the personal experience and opinion of…"
click at [388, 287] on input "Write a comment..." at bounding box center [378, 282] width 528 height 41
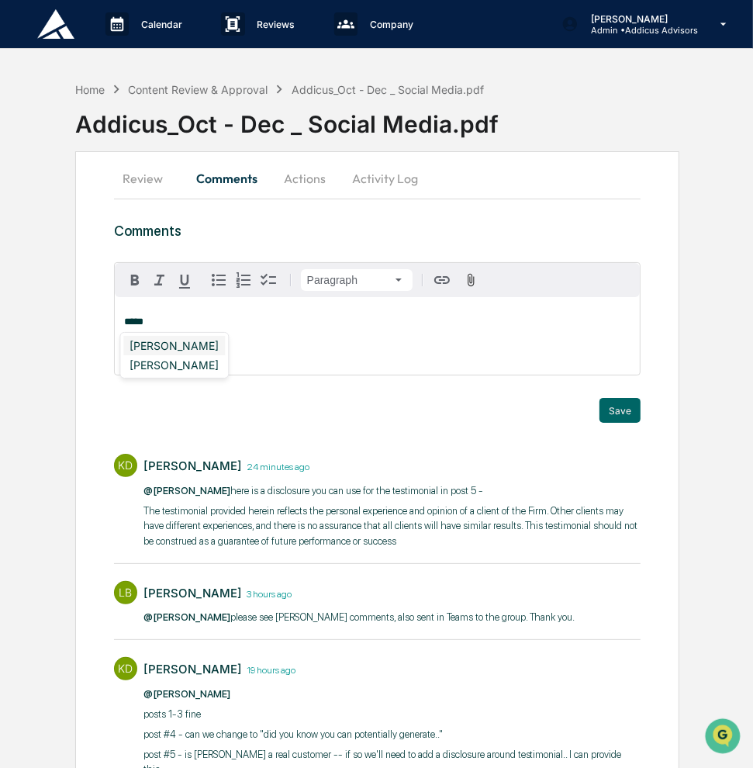
click at [198, 348] on div "[PERSON_NAME]" at bounding box center [174, 345] width 102 height 19
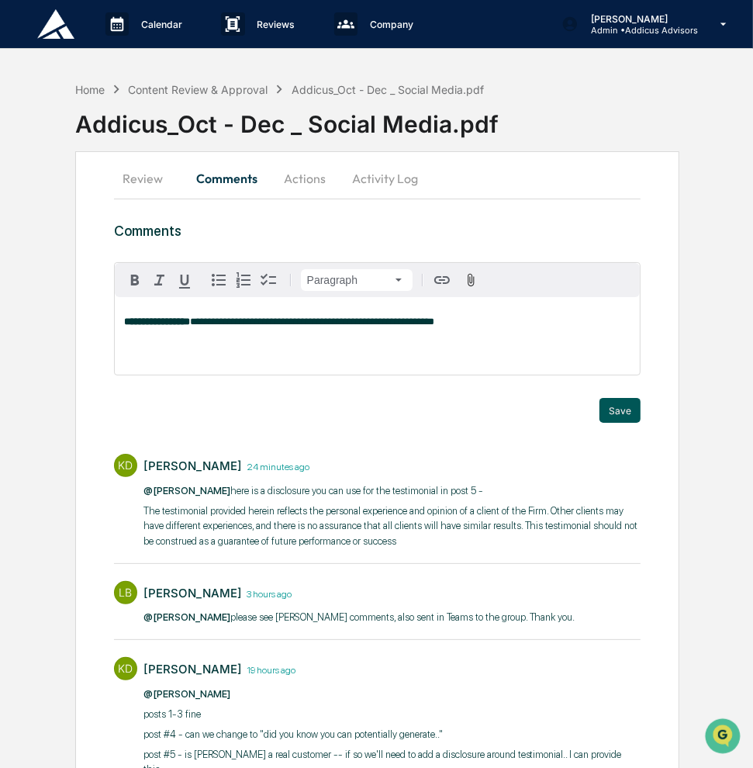
click at [610, 410] on button "Save" at bounding box center [620, 410] width 41 height 25
